Goal: Information Seeking & Learning: Check status

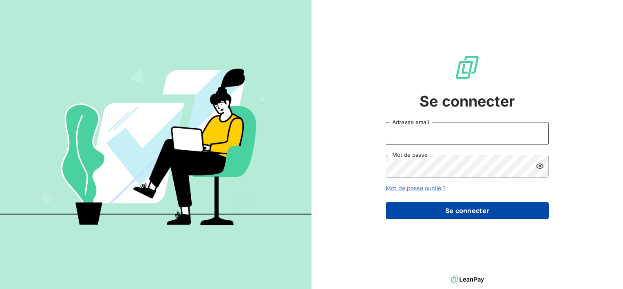
type input "[EMAIL_ADDRESS][DOMAIN_NAME]"
click at [408, 209] on button "Se connecter" at bounding box center [467, 210] width 163 height 17
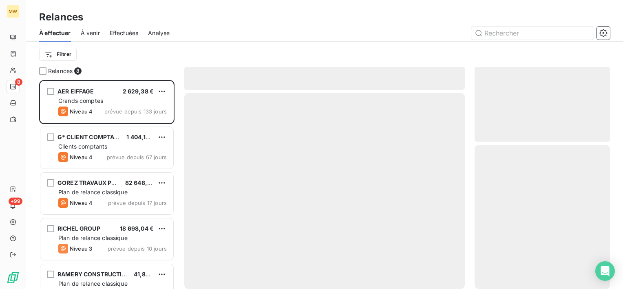
scroll to position [202, 129]
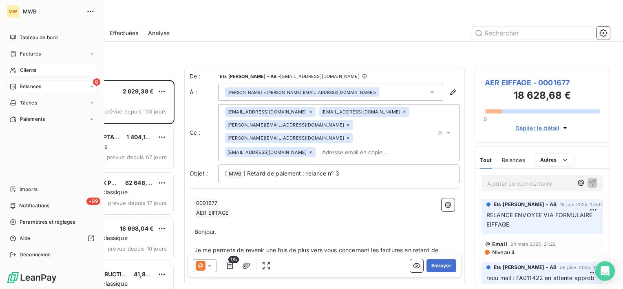
click at [25, 67] on span "Clients" at bounding box center [28, 69] width 16 height 7
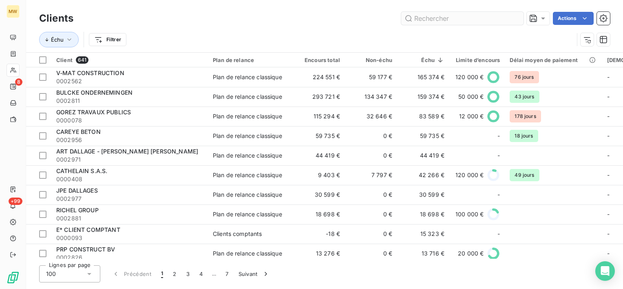
click at [440, 20] on input "text" at bounding box center [462, 18] width 122 height 13
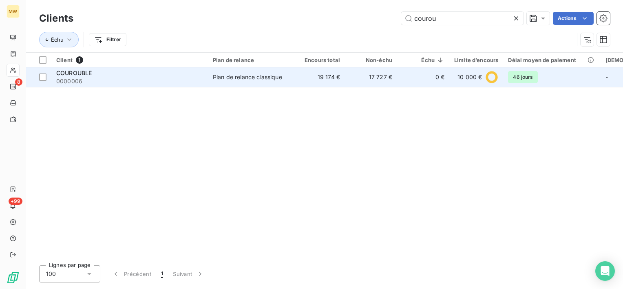
type input "courou"
click at [181, 81] on span "0000006" at bounding box center [129, 81] width 147 height 8
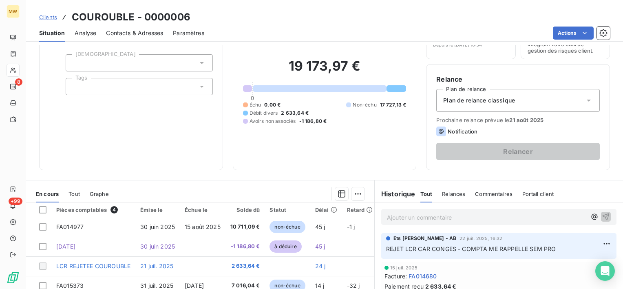
scroll to position [82, 0]
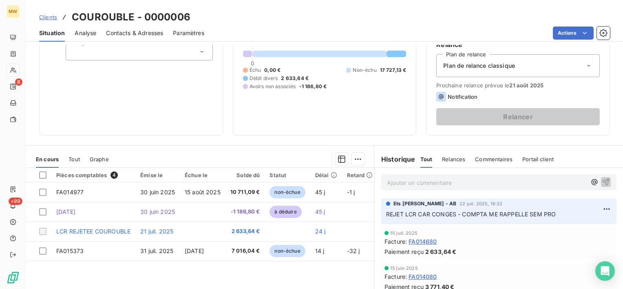
click at [539, 184] on p "Ajouter un commentaire ﻿" at bounding box center [486, 182] width 199 height 10
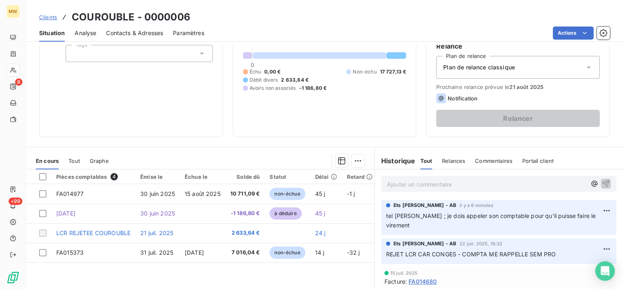
scroll to position [82, 0]
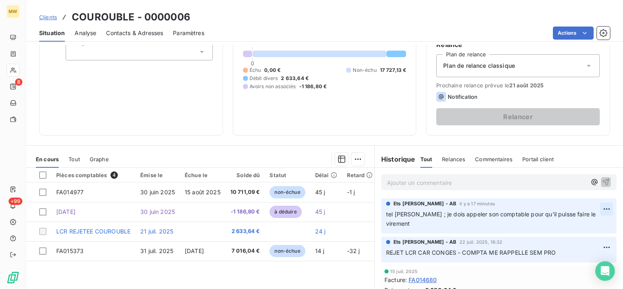
click at [593, 207] on html "MW 8 +99 Clients COUROUBLE - 0000006 Situation Analyse Contacts & Adresses Para…" at bounding box center [311, 144] width 623 height 289
click at [586, 224] on div "Editer" at bounding box center [575, 226] width 46 height 13
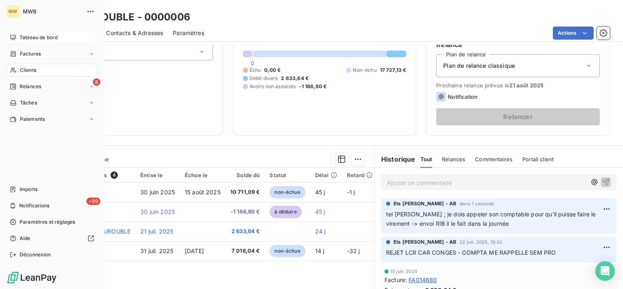
click at [20, 35] on span "Tableau de bord" at bounding box center [39, 37] width 38 height 7
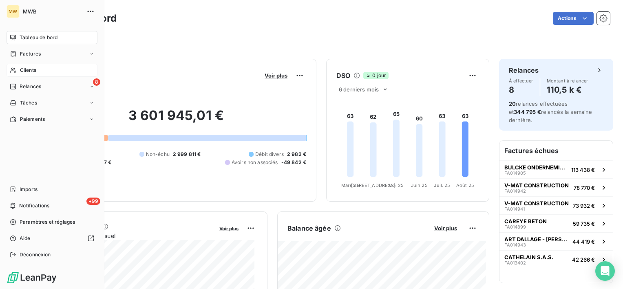
click at [31, 69] on span "Clients" at bounding box center [28, 69] width 16 height 7
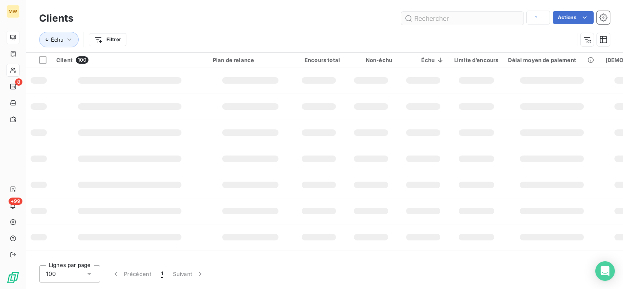
click at [423, 19] on input "text" at bounding box center [462, 18] width 122 height 13
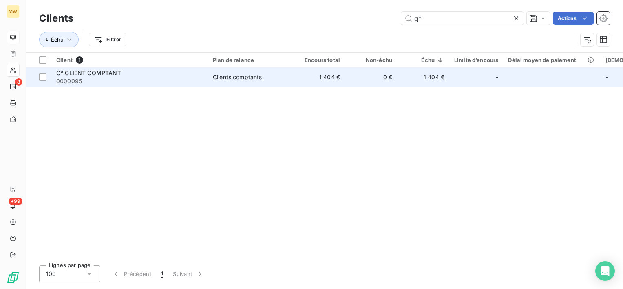
type input "g*"
click at [176, 78] on span "0000095" at bounding box center [129, 81] width 147 height 8
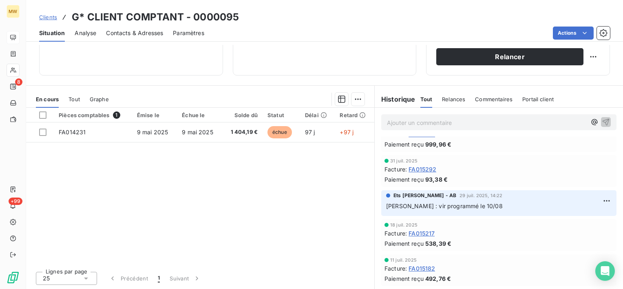
scroll to position [611, 0]
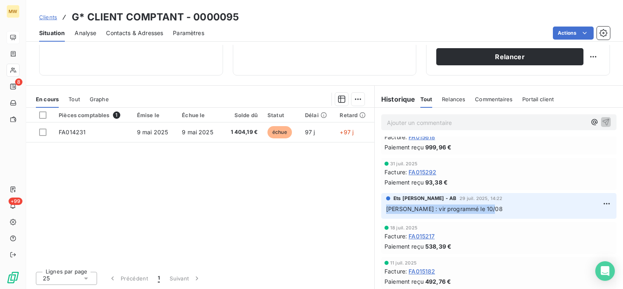
drag, startPoint x: 500, startPoint y: 209, endPoint x: 373, endPoint y: 215, distance: 126.9
click at [375, 215] on div "Ets MARIUS WASILEWSKI - AB 29 juil. 2025, 14:22 MR GALHARDO : vir programmé le …" at bounding box center [499, 205] width 248 height 29
click at [501, 216] on div "Ets MARIUS WASILEWSKI - AB 29 juil. 2025, 14:22 MR GALHARDO : vir programmé le …" at bounding box center [498, 206] width 235 height 26
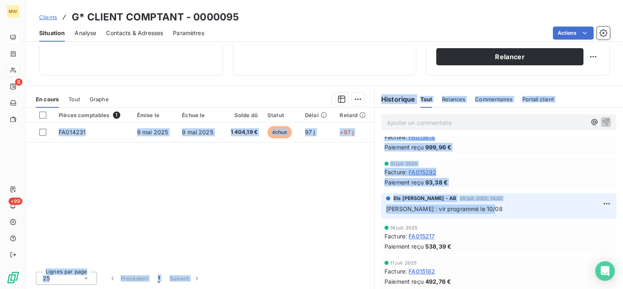
drag, startPoint x: 501, startPoint y: 209, endPoint x: 323, endPoint y: 197, distance: 178.5
click at [323, 197] on div "En cours Tout Graphe Pièces comptables 1 Émise le Échue le Solde dû Statut Déla…" at bounding box center [324, 187] width 597 height 204
click at [497, 215] on div "Ets MARIUS WASILEWSKI - AB 29 juil. 2025, 14:22 MR GALHARDO : vir programmé le …" at bounding box center [498, 206] width 235 height 26
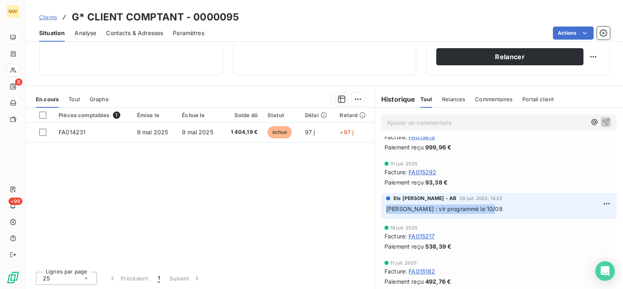
drag, startPoint x: 500, startPoint y: 209, endPoint x: 380, endPoint y: 212, distance: 119.9
click at [381, 212] on div "Ets MARIUS WASILEWSKI - AB 29 juil. 2025, 14:22 MR GALHARDO : vir programmé le …" at bounding box center [498, 206] width 235 height 26
copy span "MR GALHARDO : vir programmé le 10/08"
click at [430, 121] on p "Ajouter un commentaire ﻿" at bounding box center [486, 122] width 199 height 10
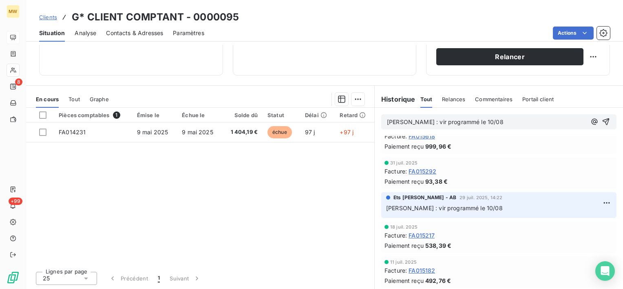
scroll to position [610, 0]
drag, startPoint x: 432, startPoint y: 121, endPoint x: 575, endPoint y: 125, distance: 142.3
click at [575, 125] on div "MR GALHARDO : vir programmé le 10/08" at bounding box center [499, 122] width 224 height 10
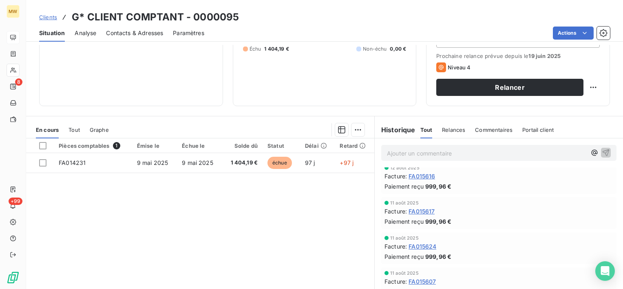
scroll to position [0, 0]
